Goal: Task Accomplishment & Management: Use online tool/utility

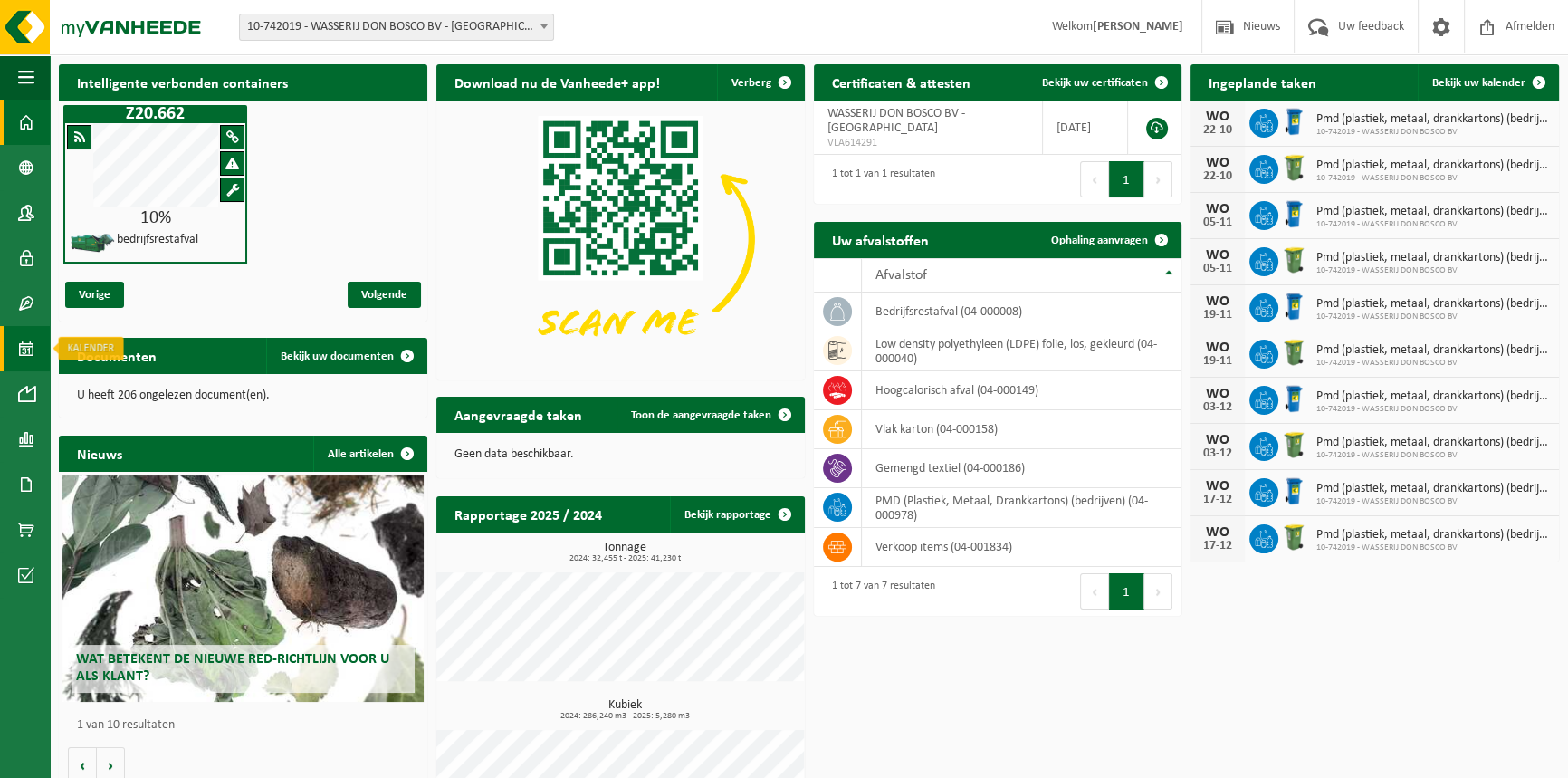
click at [21, 352] on span at bounding box center [25, 348] width 16 height 45
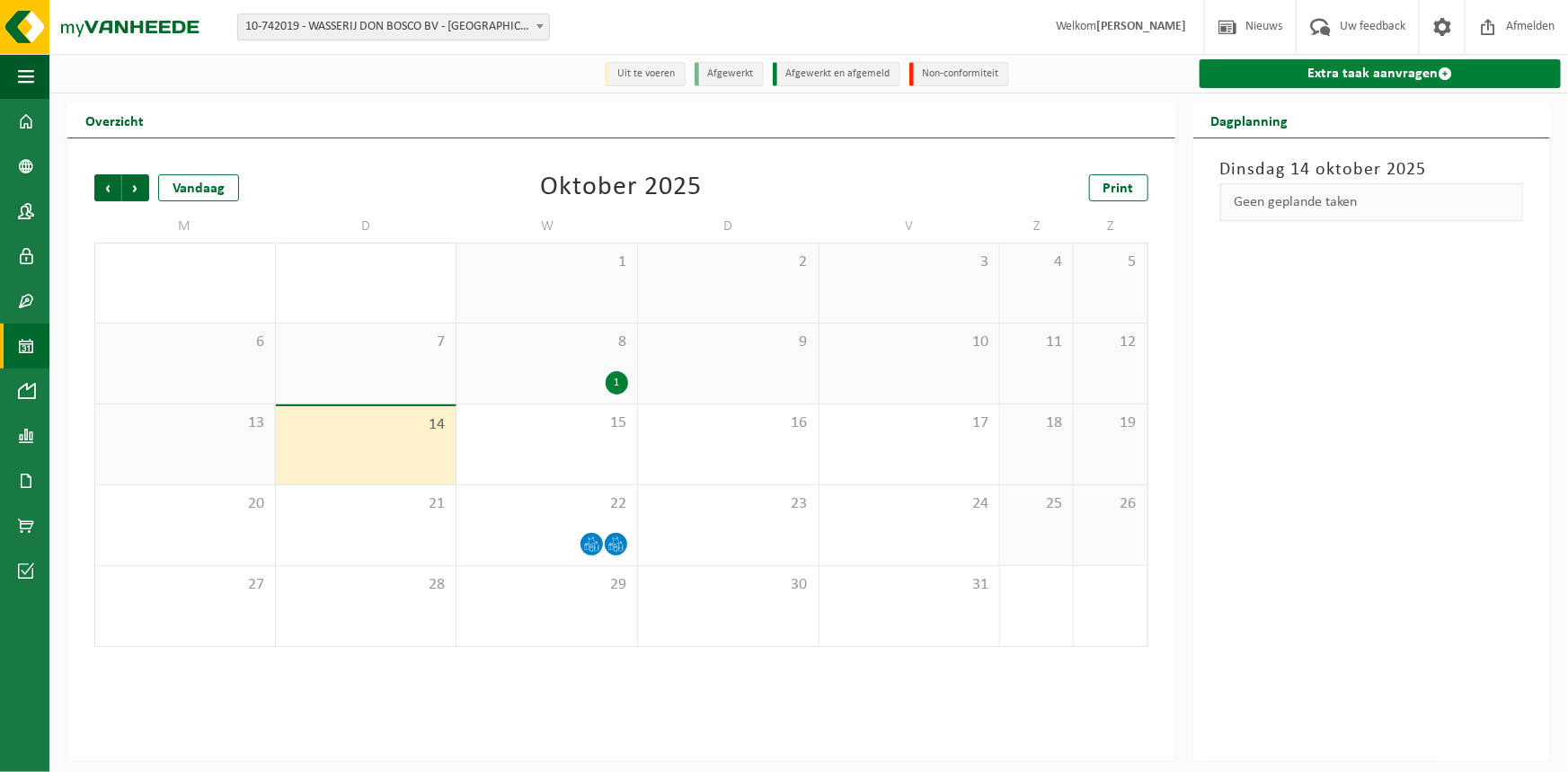
click at [1290, 65] on link "Extra taak aanvragen" at bounding box center [1381, 74] width 362 height 29
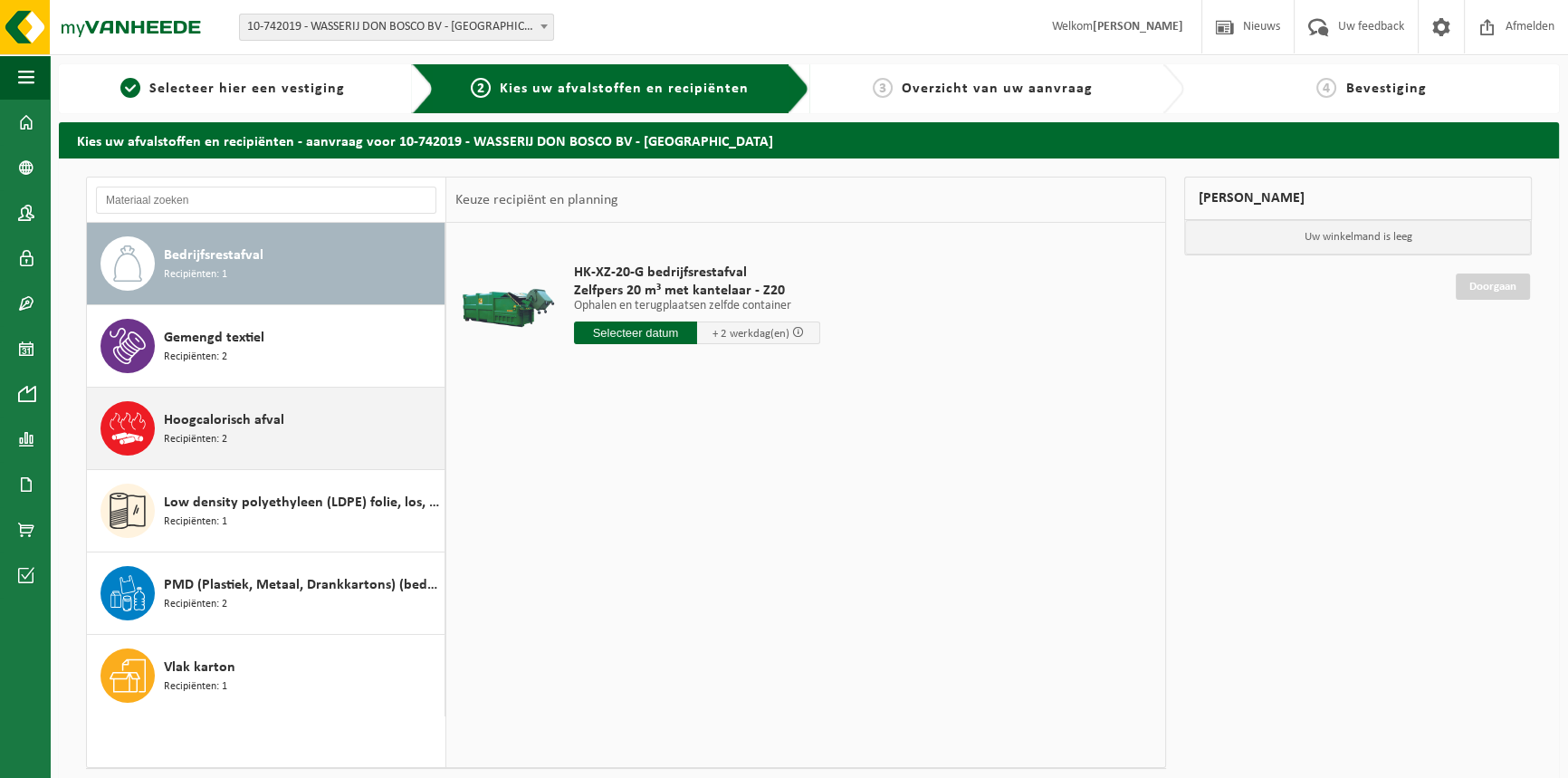
click at [277, 443] on div "Hoogcalorisch afval Recipiënten: 2" at bounding box center [302, 428] width 277 height 55
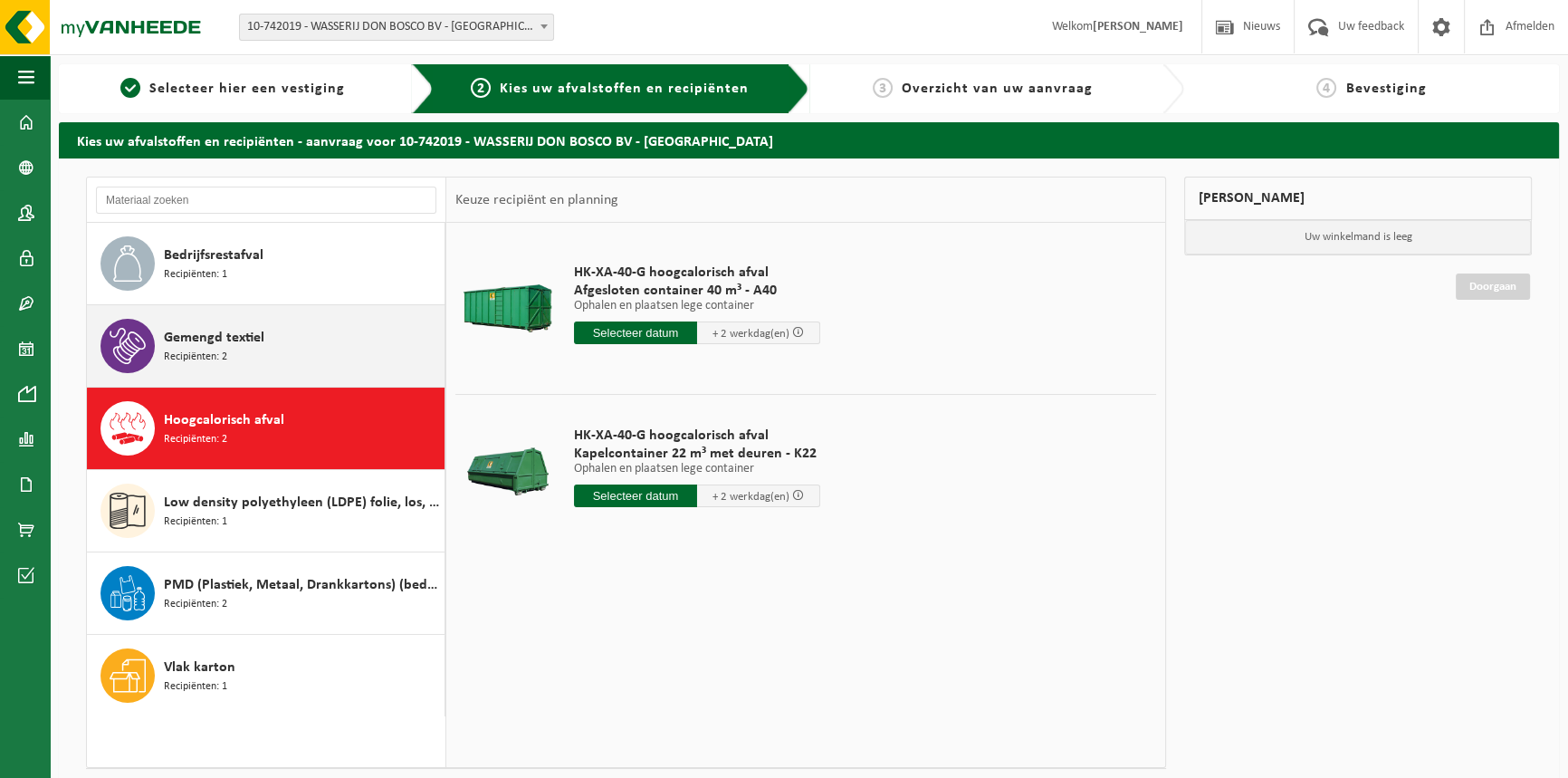
click at [285, 359] on div "Gemengd textiel Recipiënten: 2" at bounding box center [302, 346] width 277 height 55
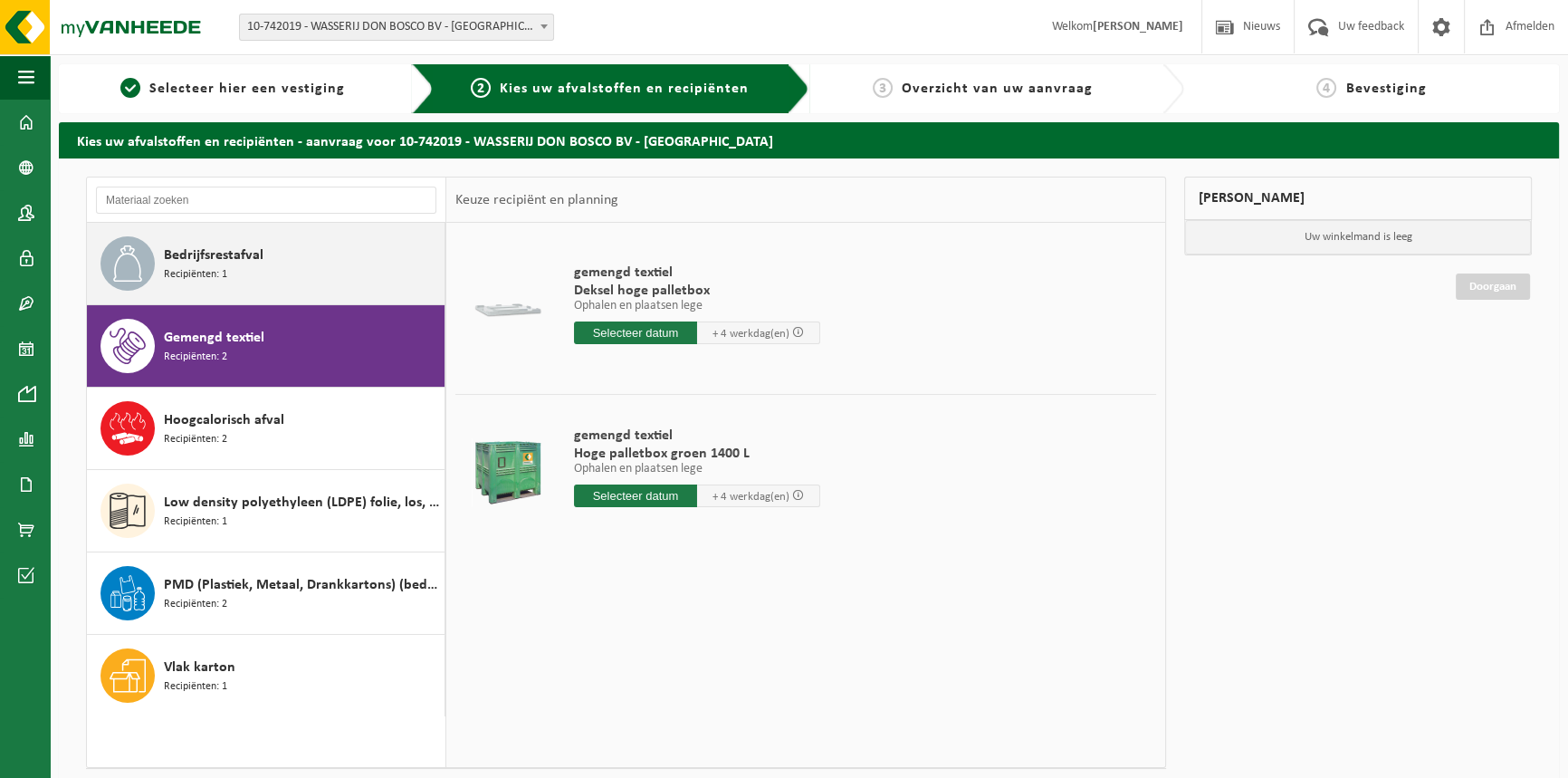
click at [292, 287] on div "Bedrijfsrestafval Recipiënten: 1" at bounding box center [302, 263] width 277 height 55
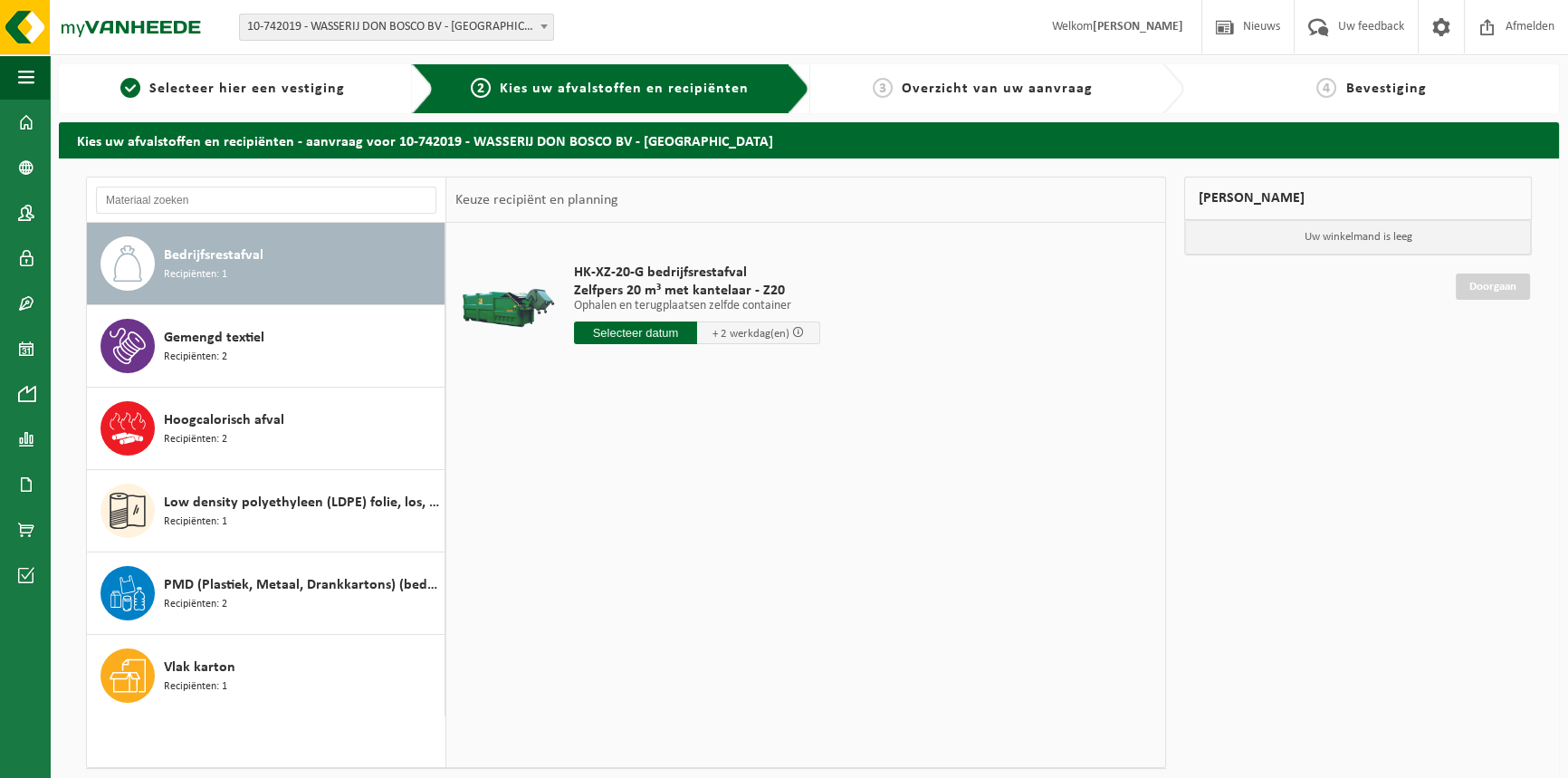
click at [647, 331] on input "text" at bounding box center [635, 333] width 123 height 23
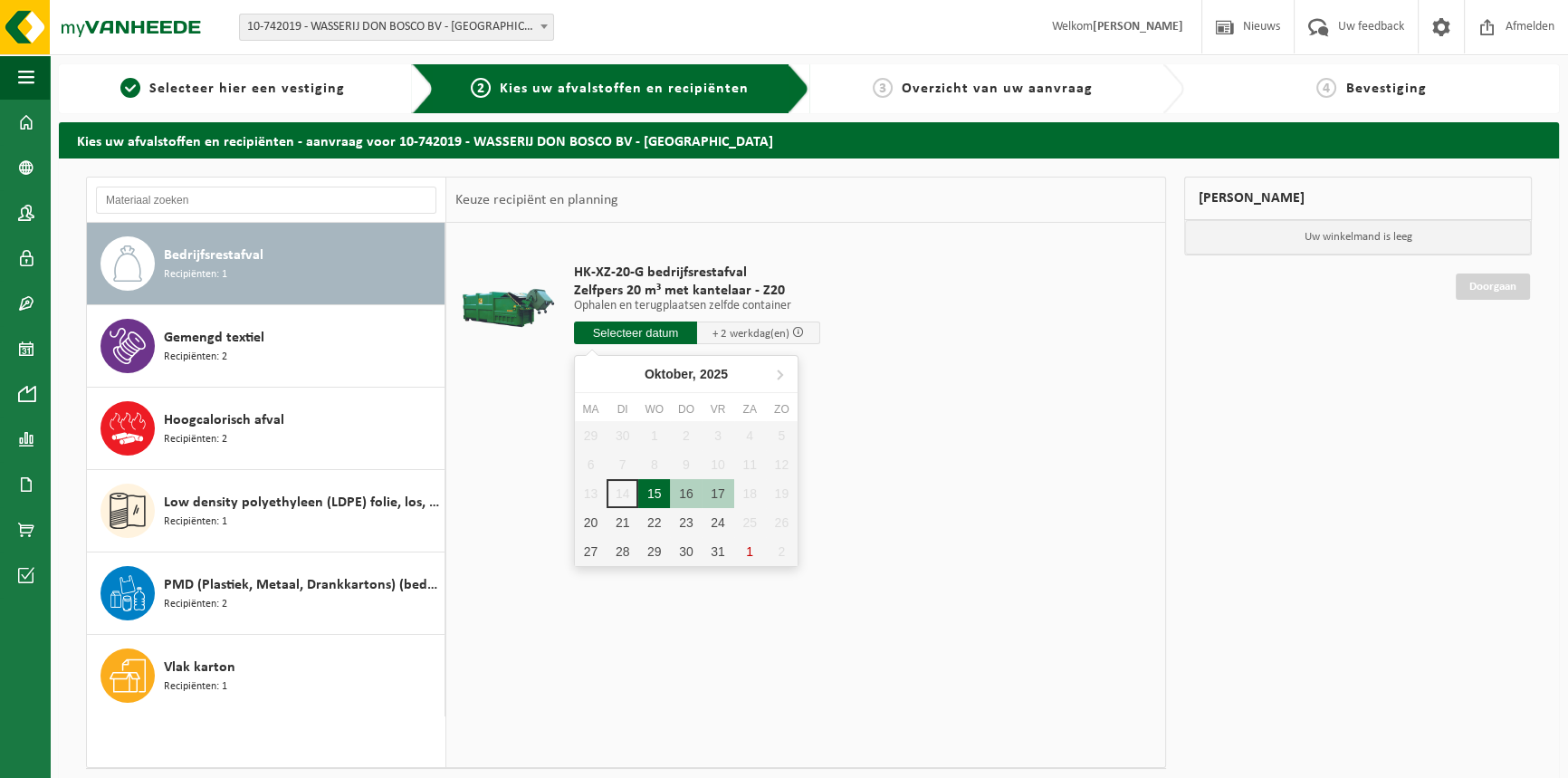
click at [648, 491] on div "15" at bounding box center [654, 493] width 32 height 29
type input "Van 2025-10-15"
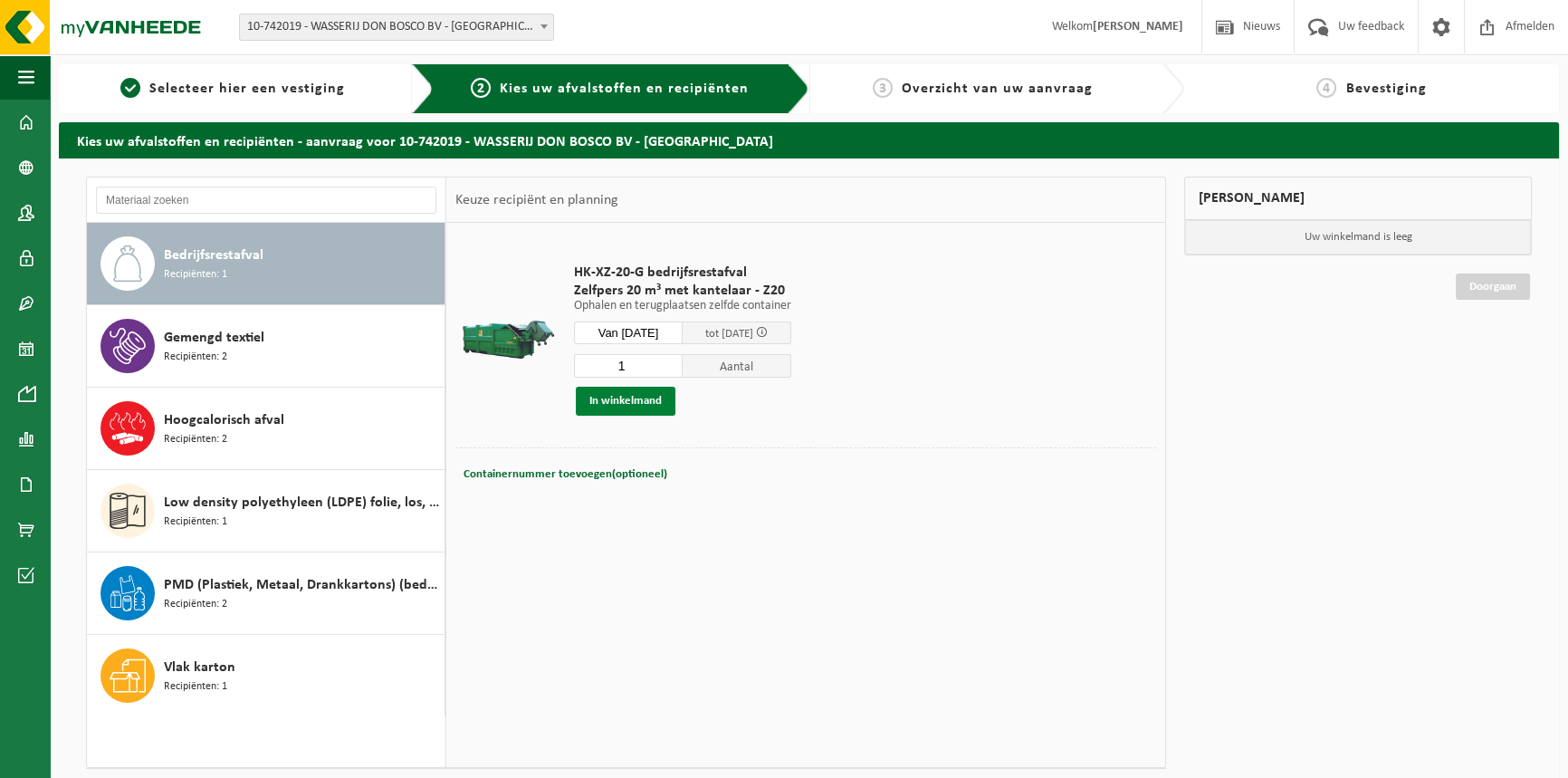
click at [642, 406] on button "In winkelmand" at bounding box center [626, 401] width 100 height 29
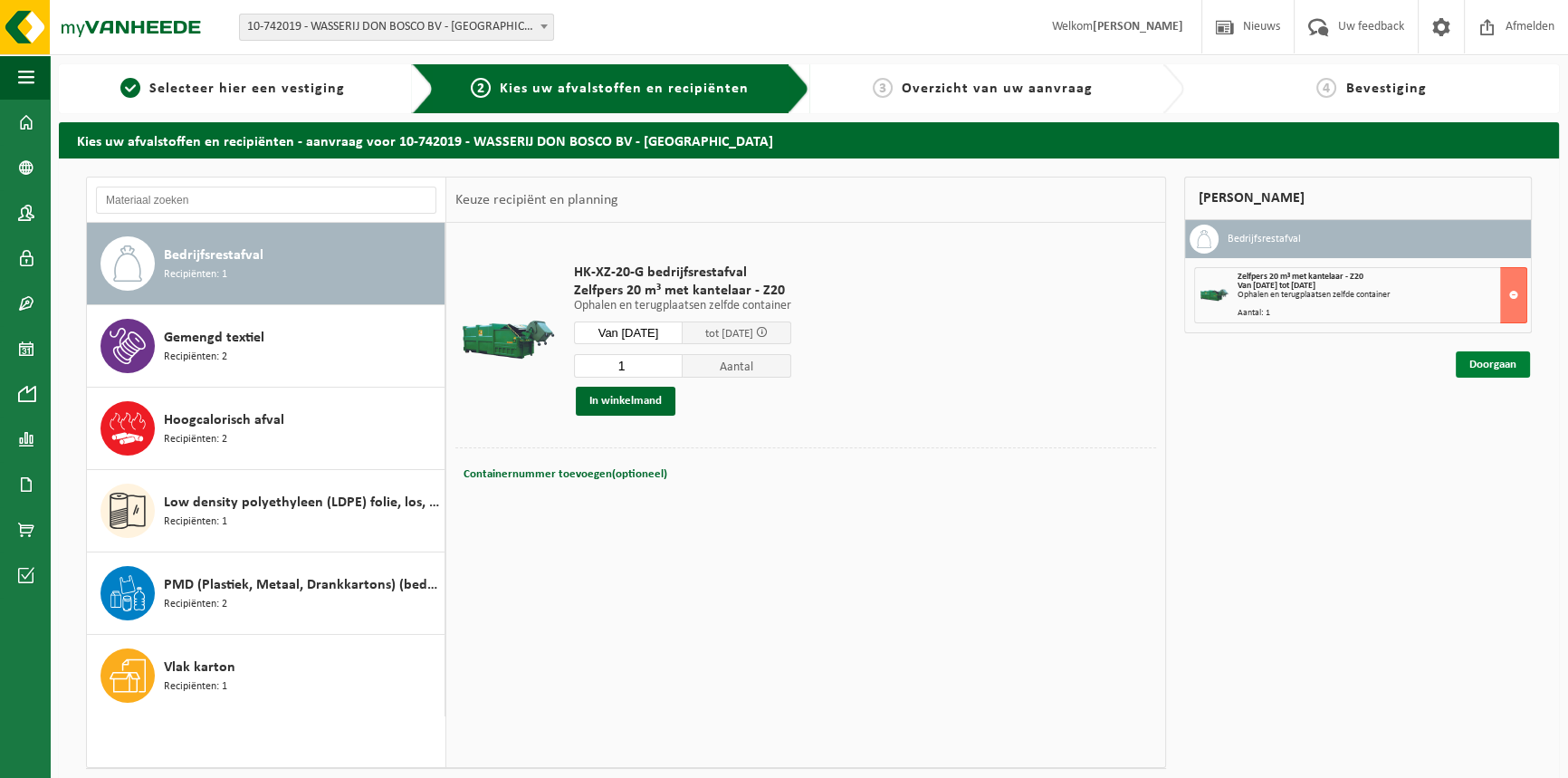
click at [1481, 366] on link "Doorgaan" at bounding box center [1492, 364] width 74 height 26
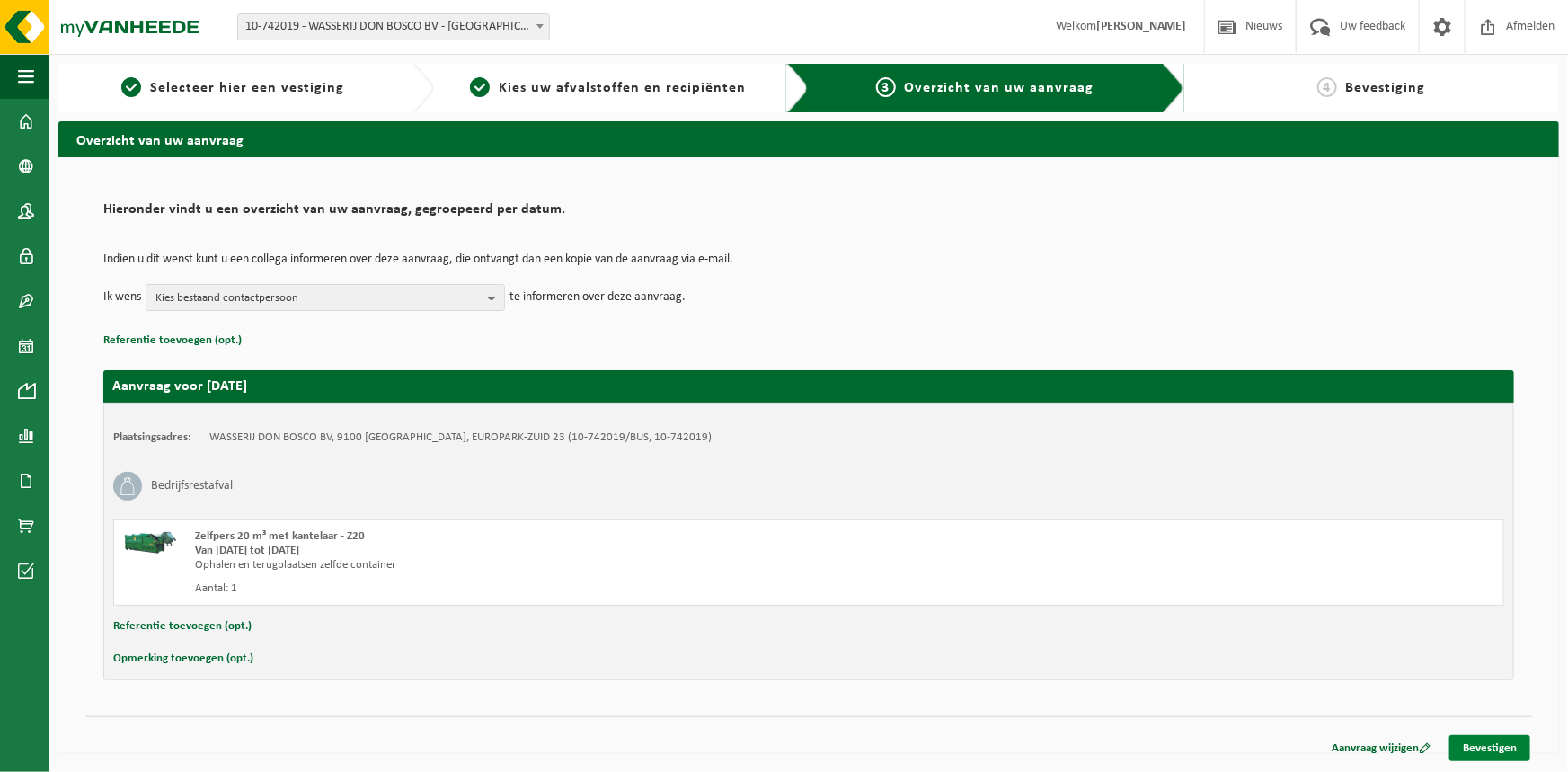
click at [1476, 746] on link "Bevestigen" at bounding box center [1490, 748] width 81 height 26
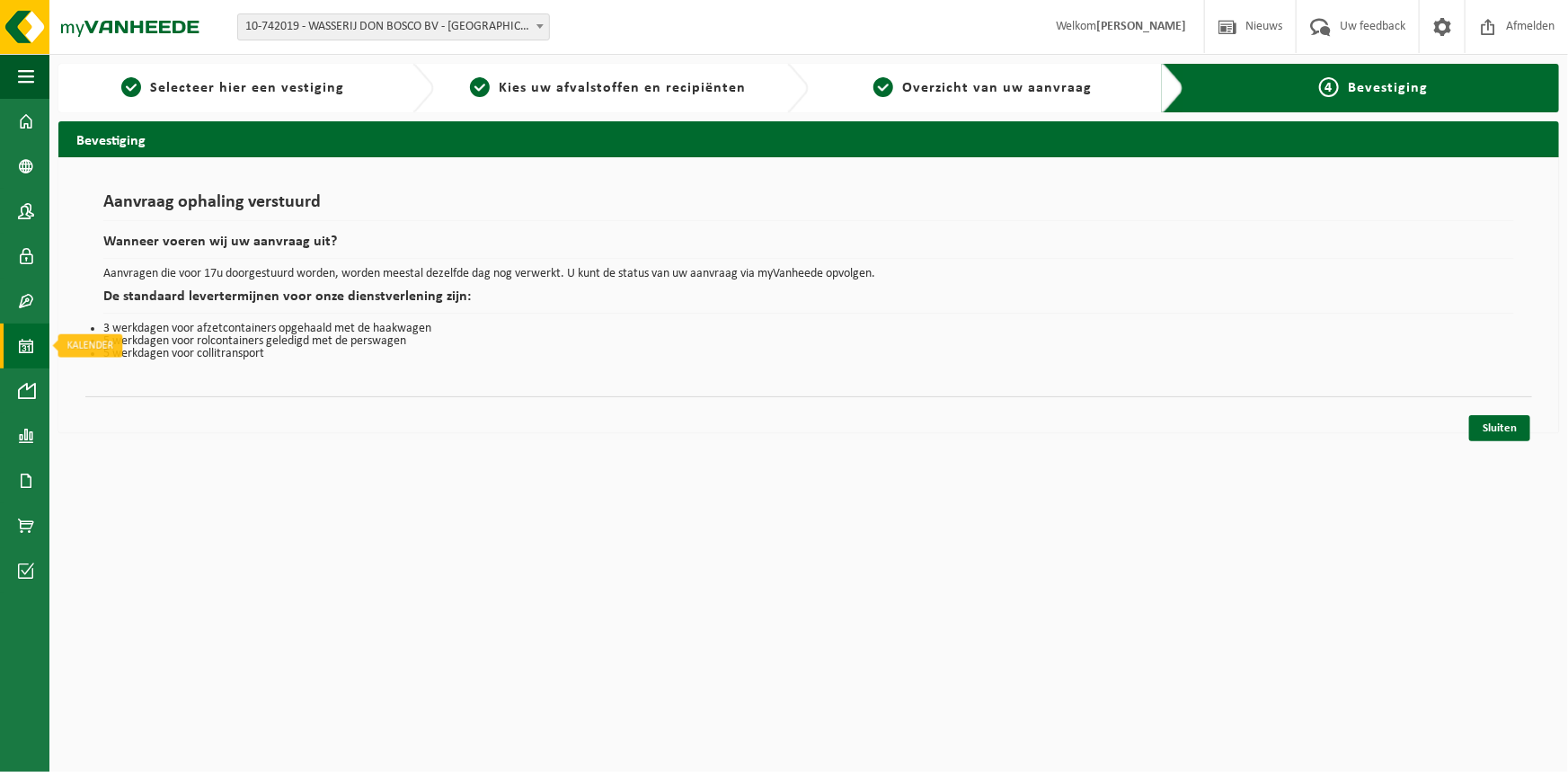
click at [36, 339] on link "Kalender" at bounding box center [24, 345] width 49 height 45
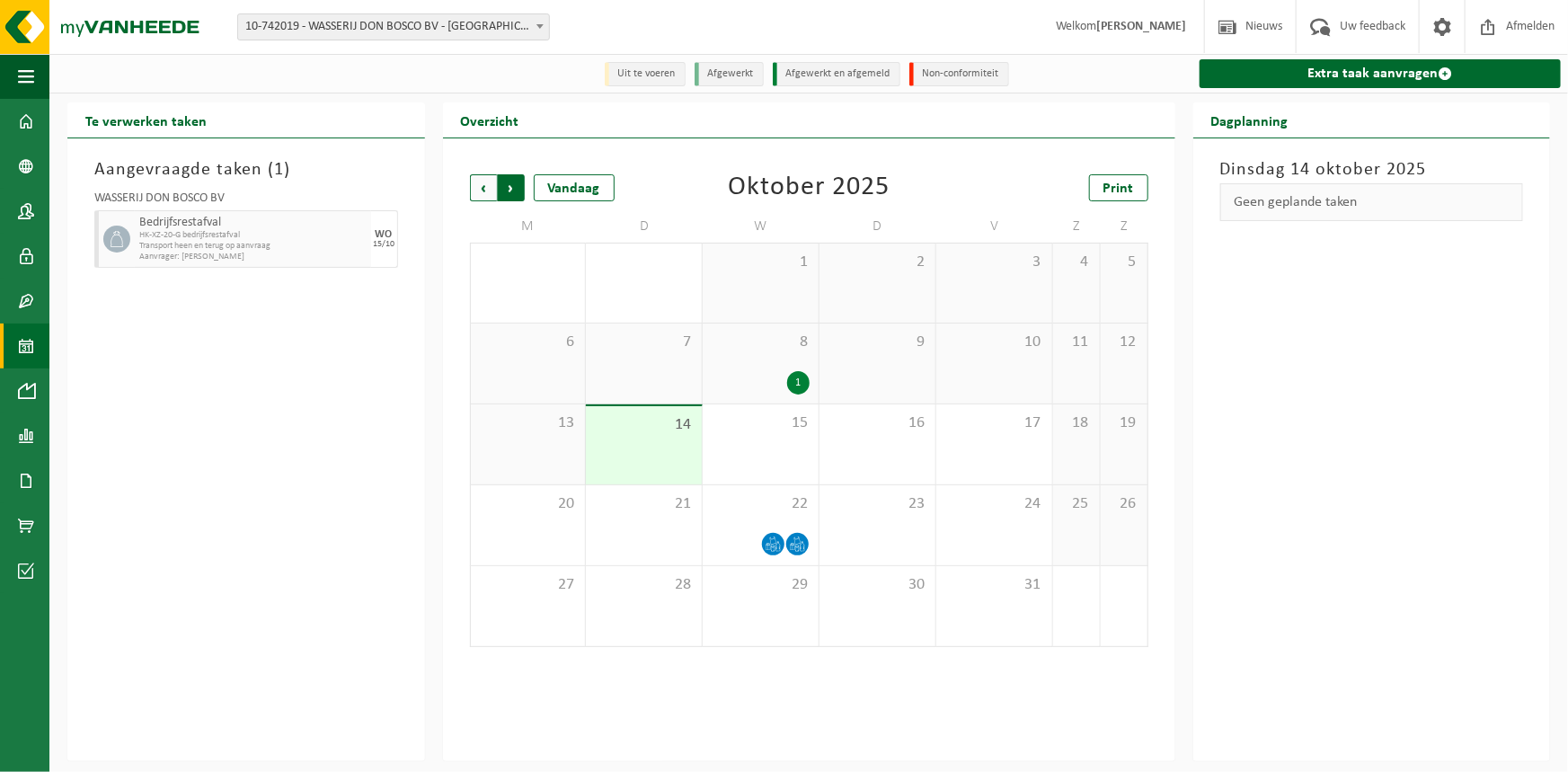
click at [488, 188] on span "Vorige" at bounding box center [483, 188] width 27 height 27
click at [489, 180] on span "Vorige" at bounding box center [483, 188] width 27 height 27
